Goal: Complete application form

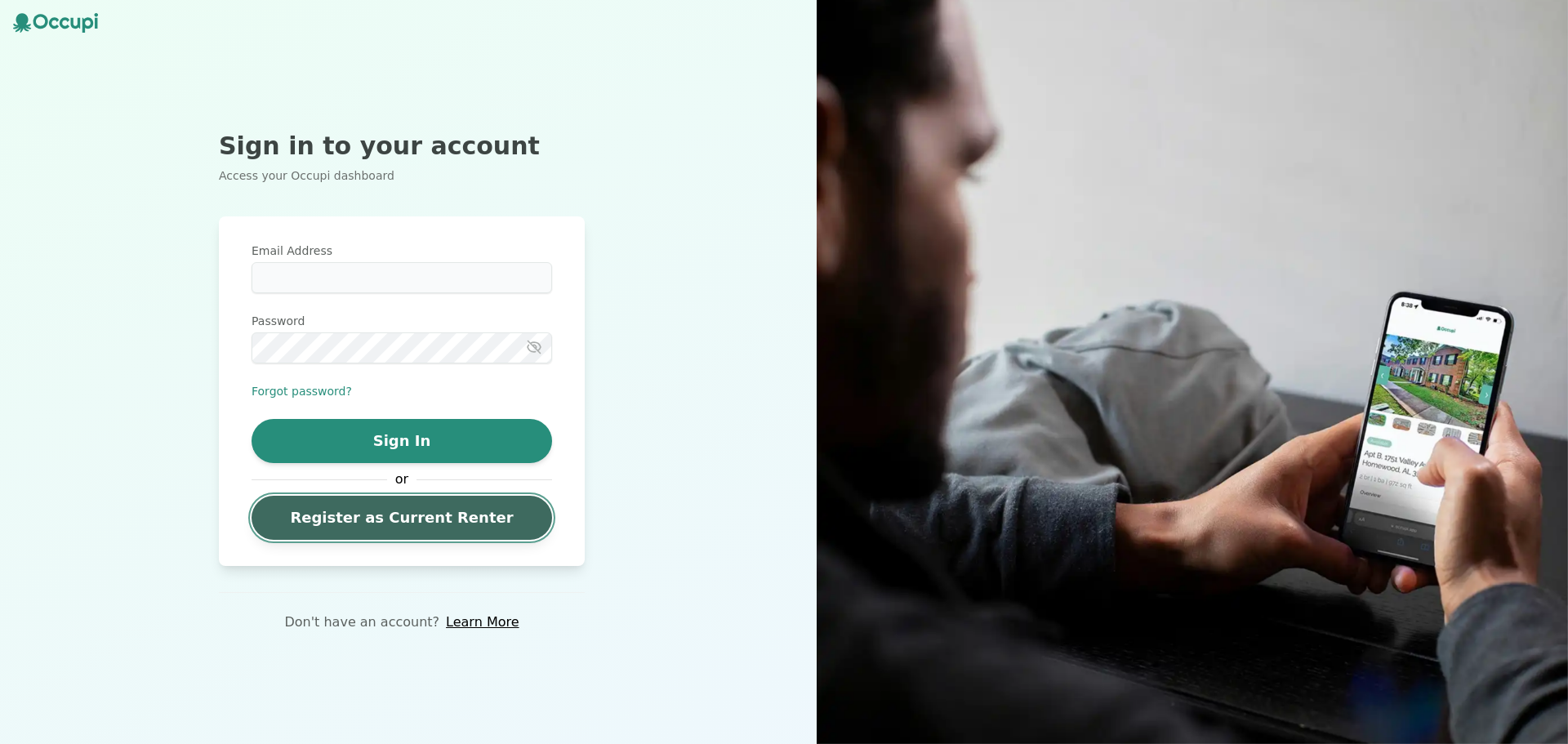
click at [388, 538] on link "Register as Current Renter" at bounding box center [401, 518] width 300 height 44
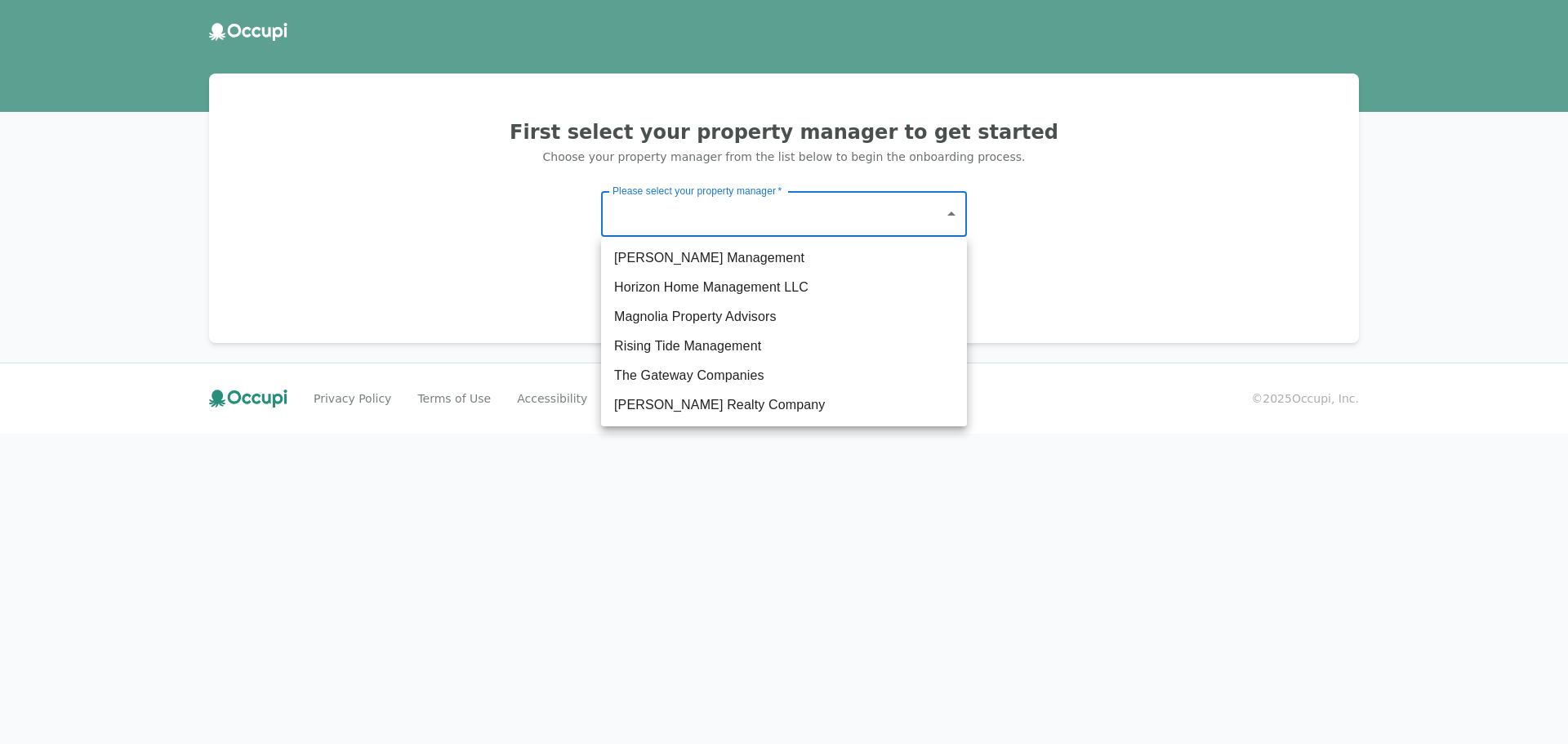
click at [651, 217] on body "First select your property manager to get started Choose your property manager …" at bounding box center [784, 372] width 1568 height 744
click at [727, 376] on li "The Gateway Companies" at bounding box center [784, 375] width 366 height 30
type input "**********"
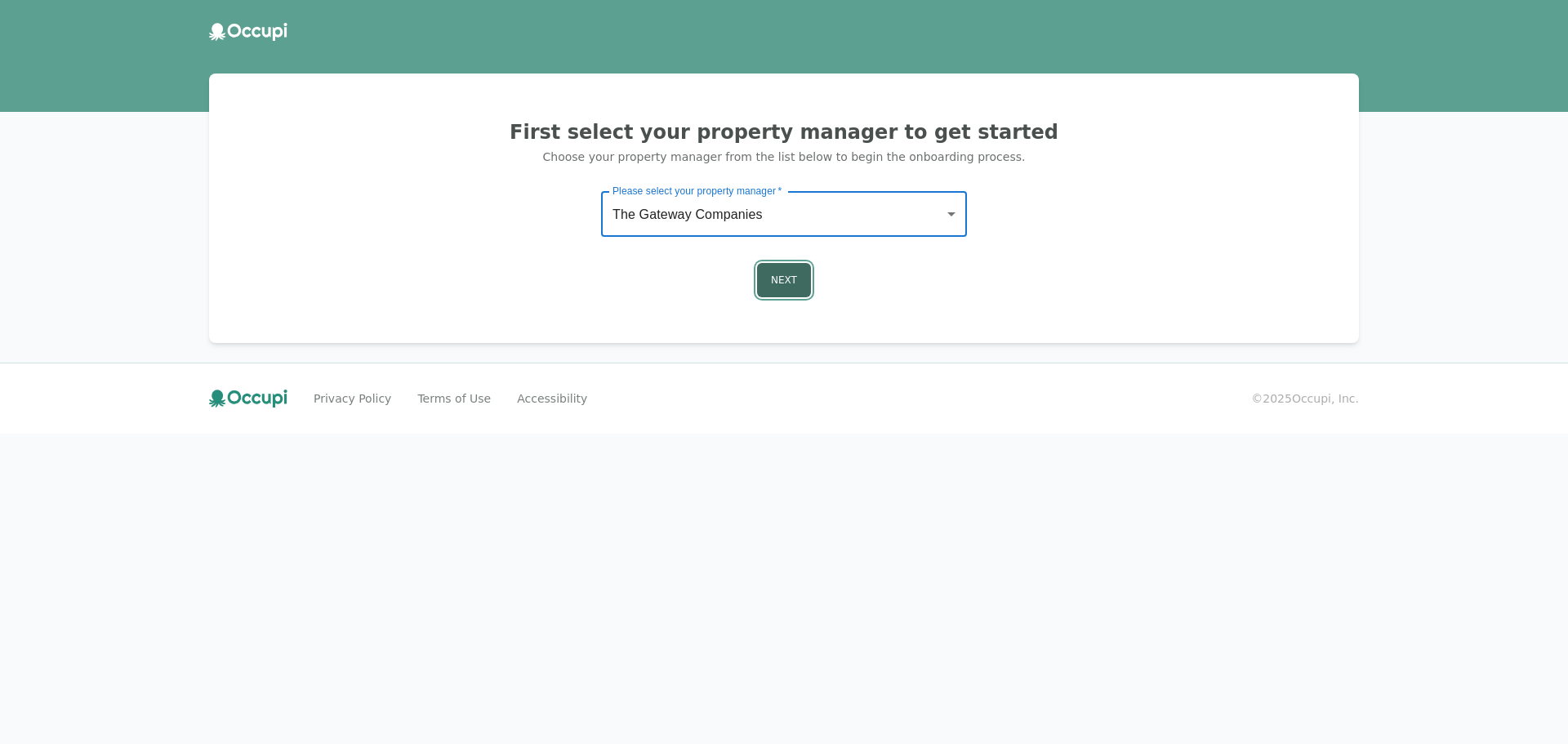
click at [779, 287] on button "Next" at bounding box center [784, 279] width 54 height 34
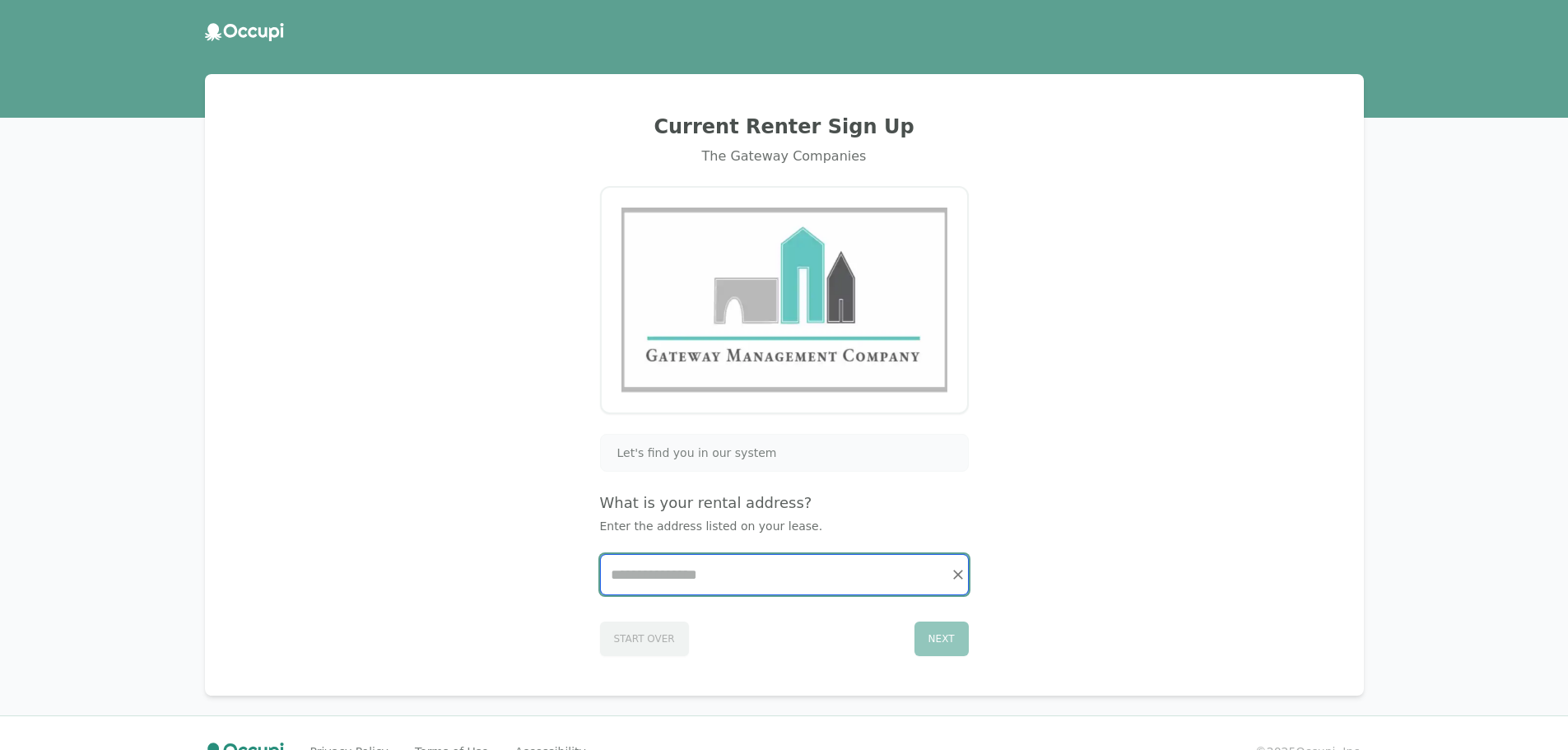
click at [746, 575] on input "Start typing..." at bounding box center [784, 574] width 367 height 39
type input "*"
type input "*****"
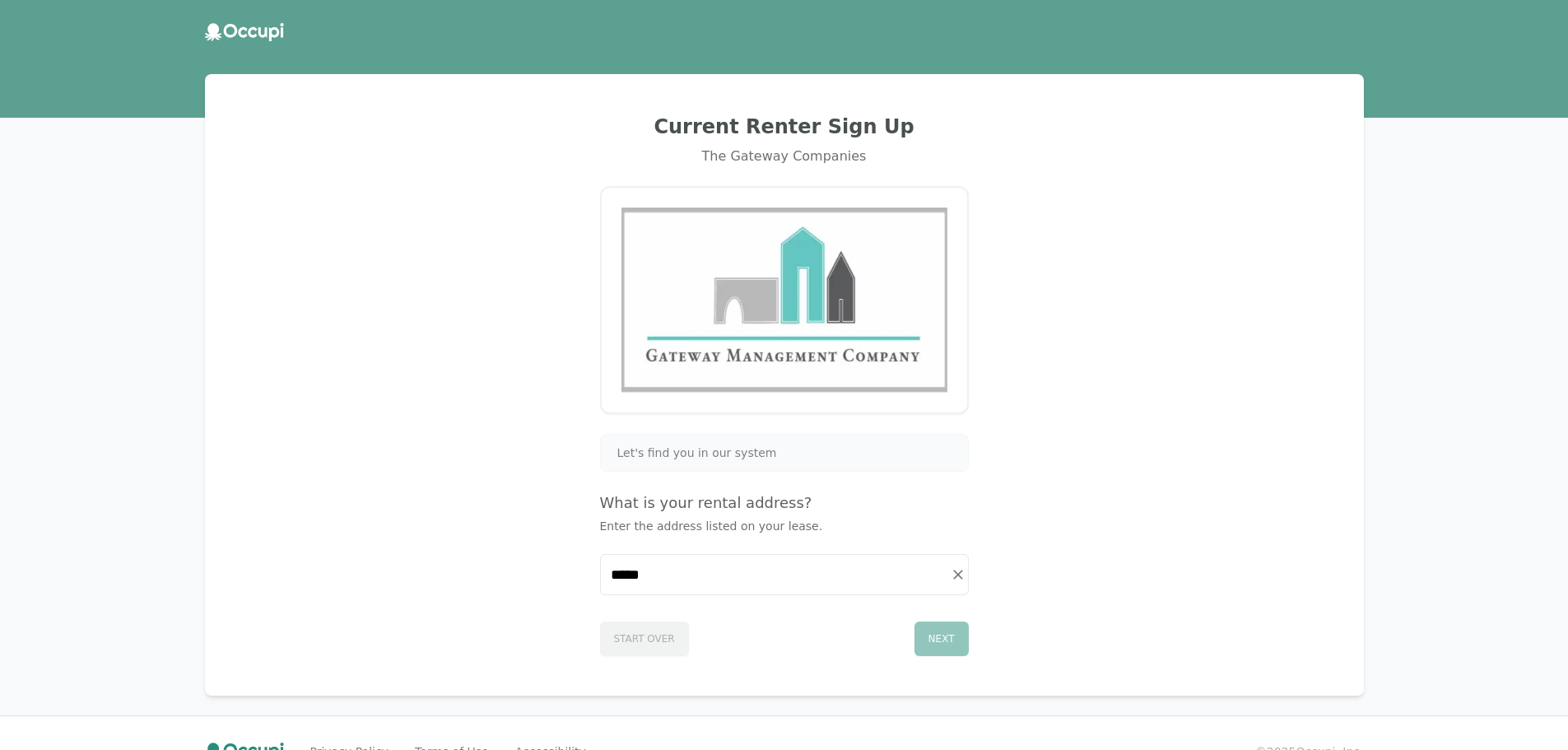
click at [269, 42] on header at bounding box center [784, 33] width 1568 height 45
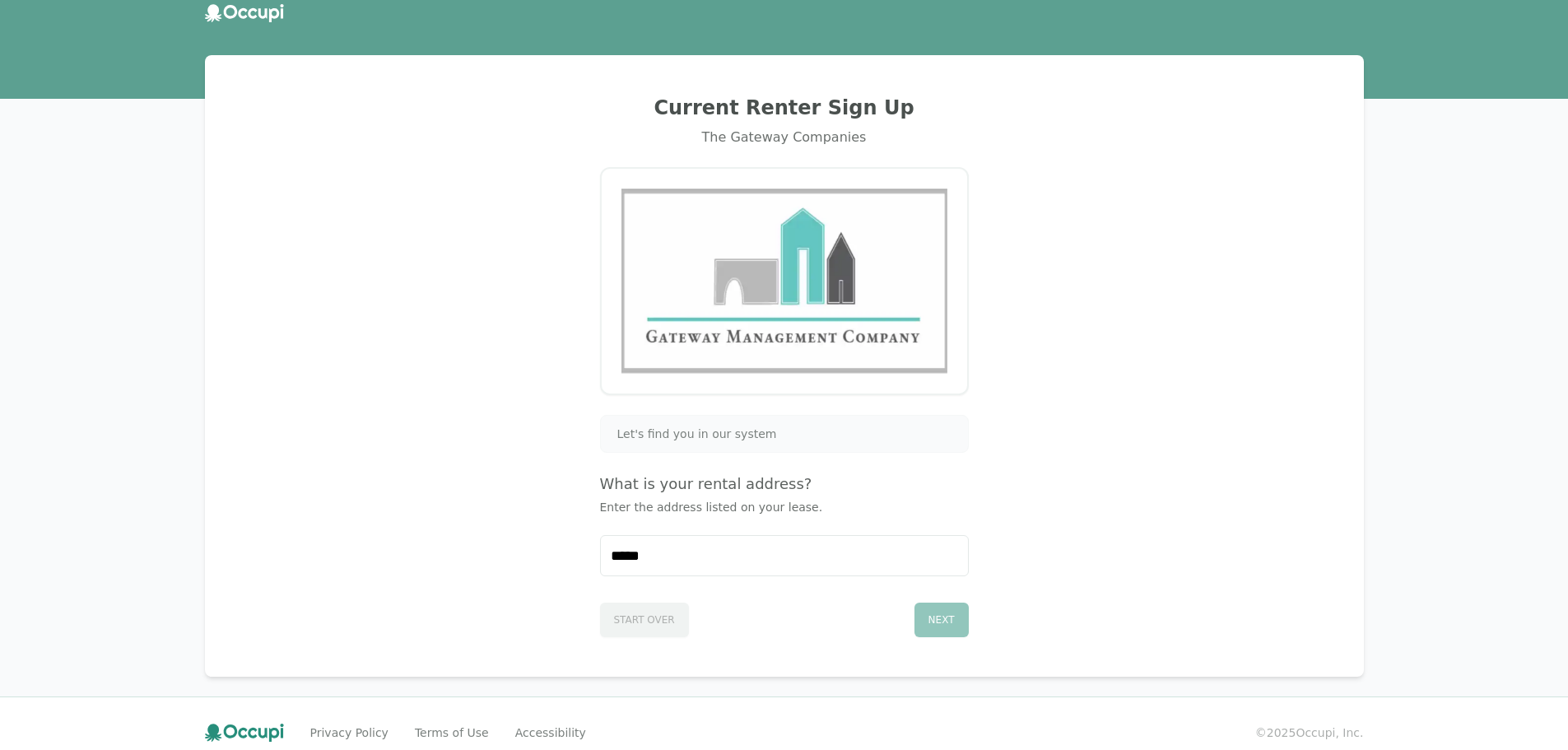
scroll to position [37, 0]
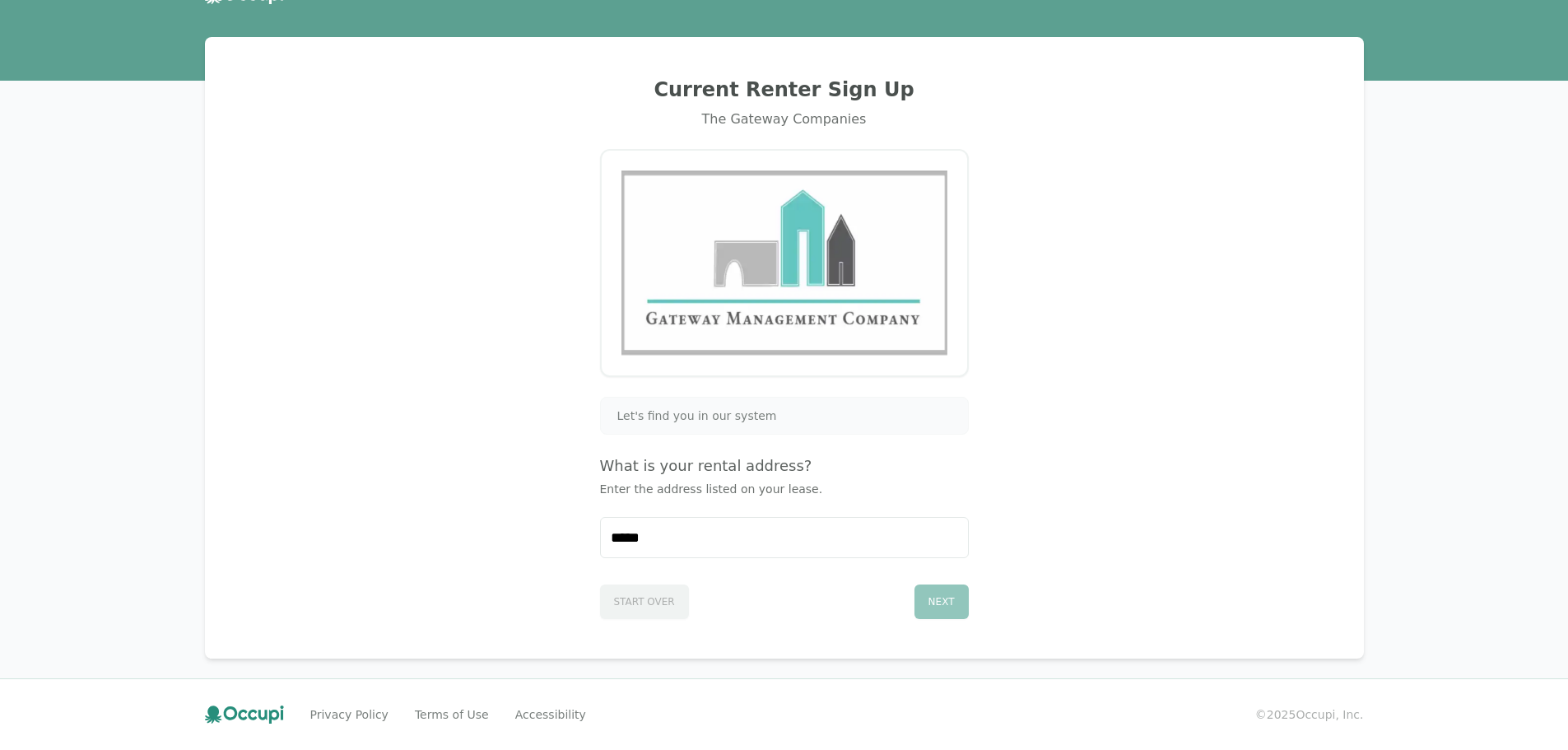
click at [242, 707] on icon at bounding box center [244, 714] width 79 height 18
click at [737, 84] on h2 "Current Renter Sign Up" at bounding box center [784, 89] width 1119 height 26
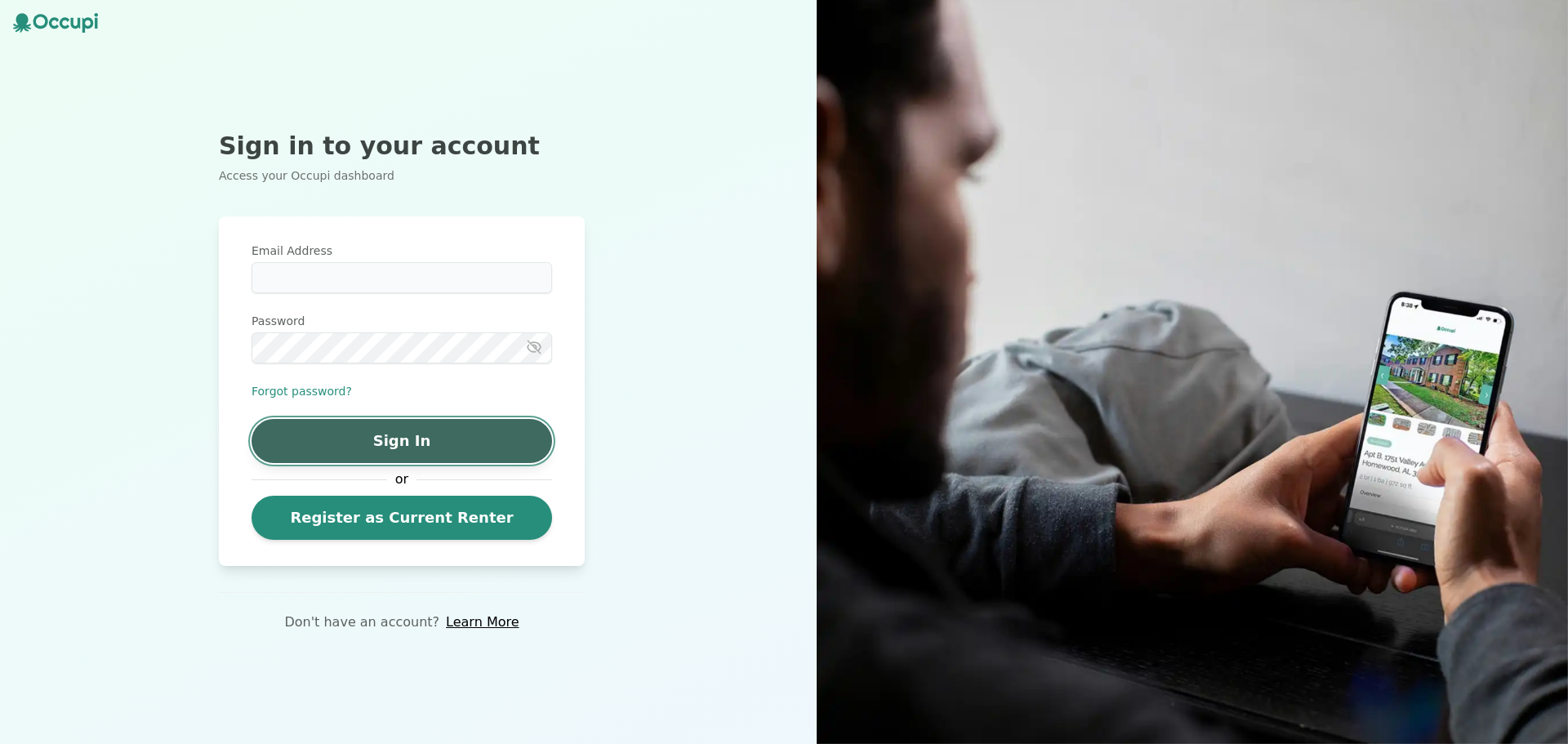
click at [440, 447] on button "Sign In" at bounding box center [401, 441] width 300 height 44
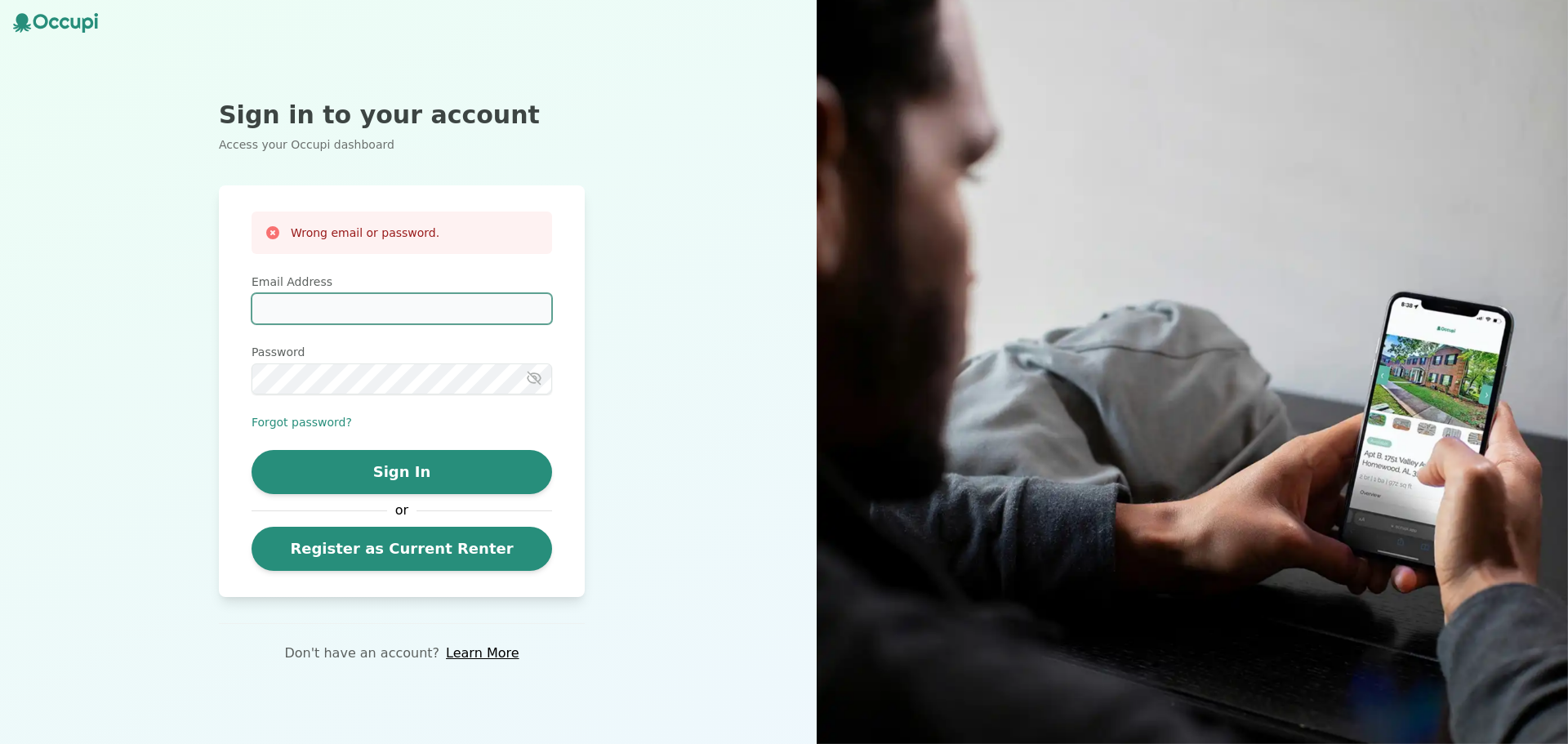
click at [342, 305] on input "Email Address" at bounding box center [401, 309] width 300 height 31
type input "**********"
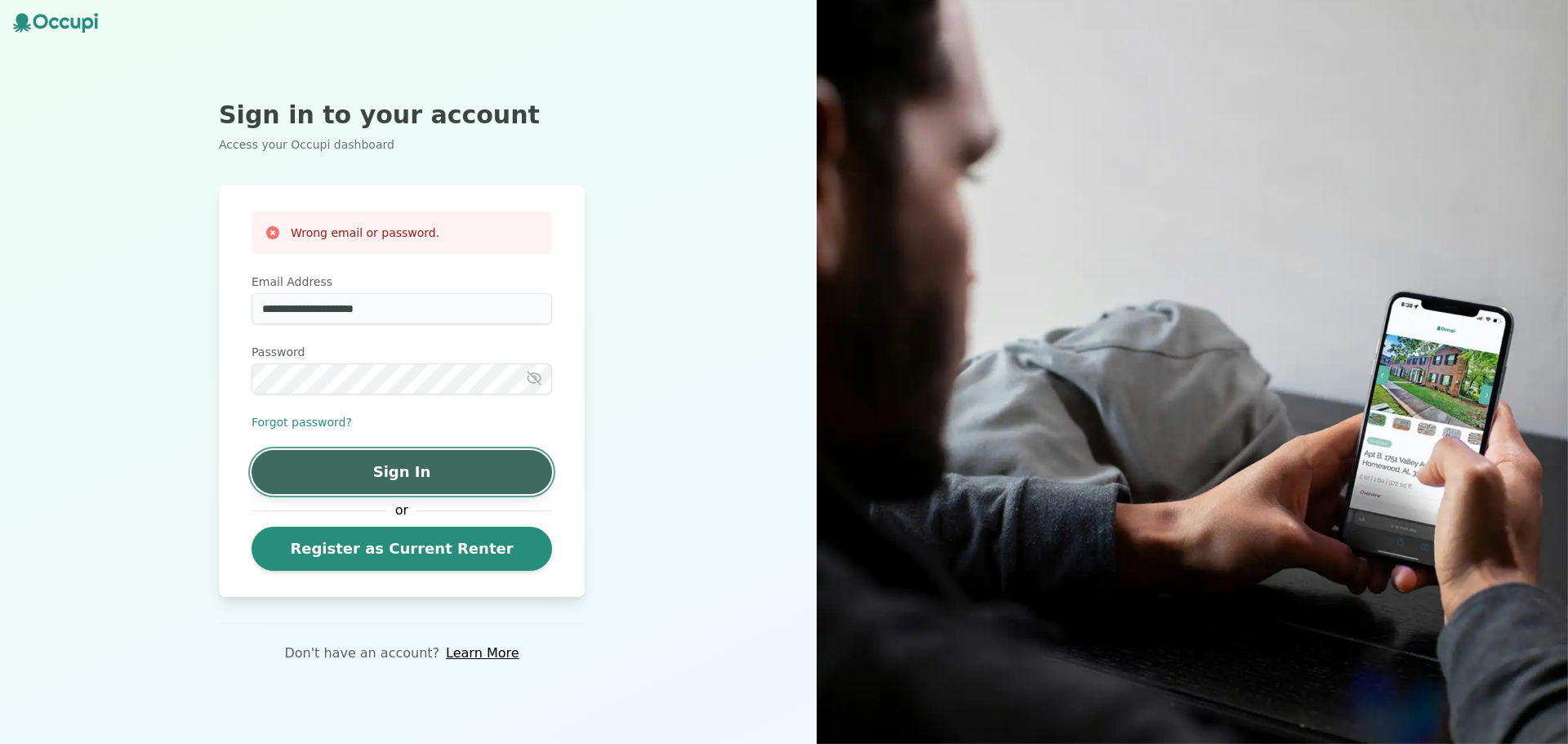
click at [399, 465] on button "Sign In" at bounding box center [401, 472] width 300 height 44
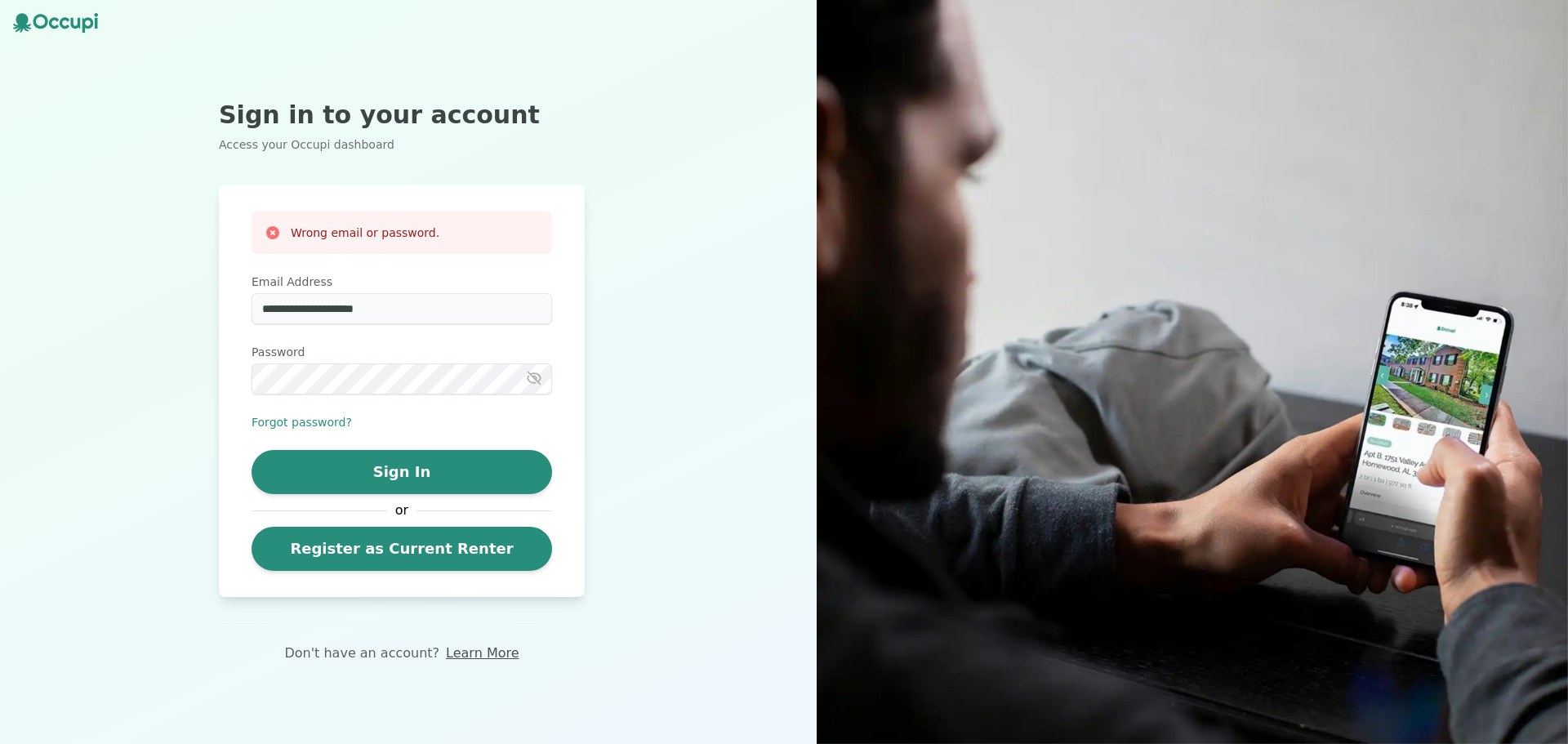
click at [472, 650] on link "Learn More" at bounding box center [482, 653] width 73 height 19
